Goal: Use online tool/utility: Utilize a website feature to perform a specific function

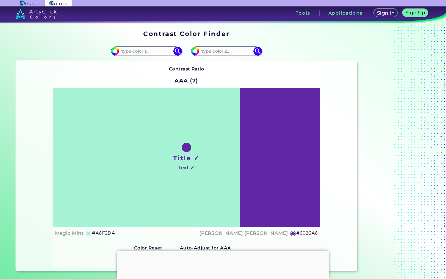
click at [193, 256] on h5 "Color 1 & 2" at bounding box center [190, 258] width 25 height 4
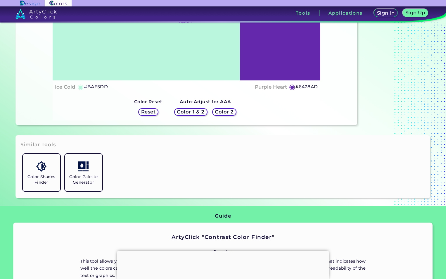
click at [147, 113] on h5 "Reset" at bounding box center [148, 112] width 13 height 4
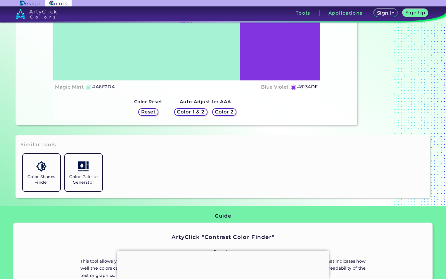
click at [148, 113] on h5 "Reset" at bounding box center [148, 112] width 13 height 4
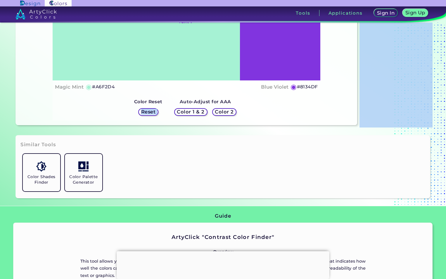
click at [148, 113] on h5 "Reset" at bounding box center [148, 112] width 13 height 4
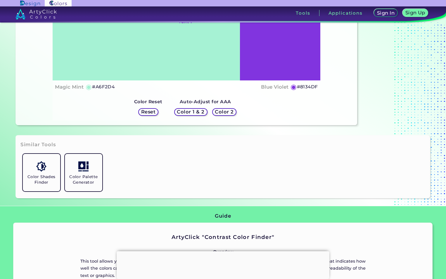
click at [127, 161] on div "Color Shades Finder Color Palette Generator" at bounding box center [222, 173] width 405 height 42
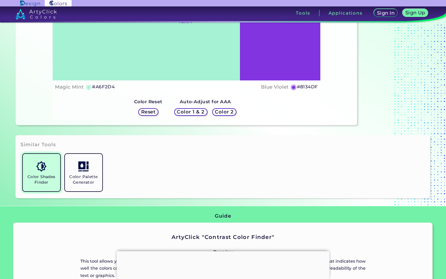
click at [54, 180] on h5 "Color Shades Finder" at bounding box center [41, 179] width 33 height 11
